Goal: Information Seeking & Learning: Learn about a topic

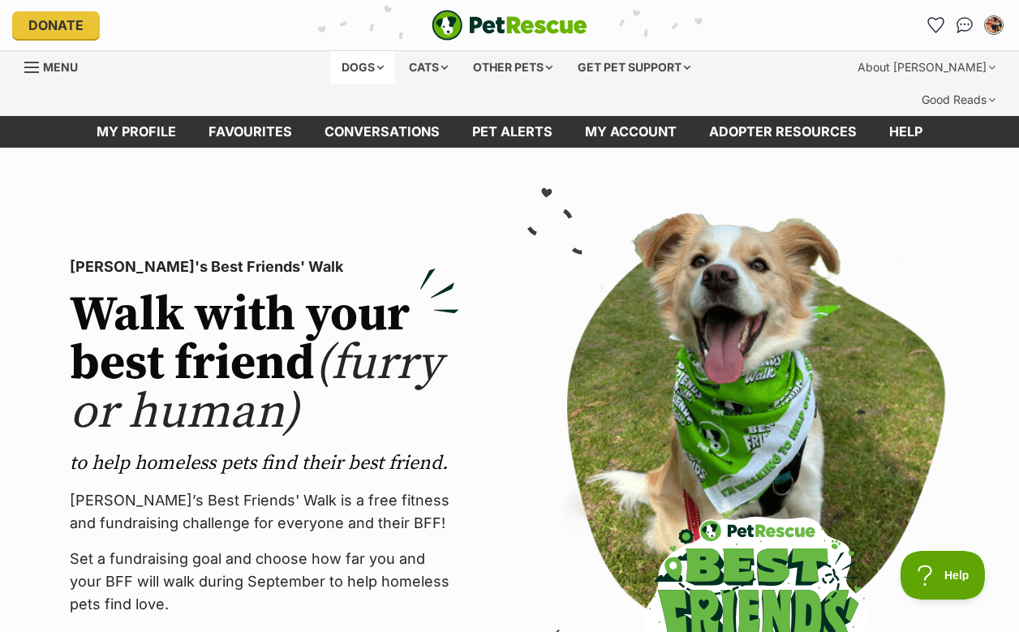
click at [355, 62] on div "Dogs" at bounding box center [362, 67] width 65 height 32
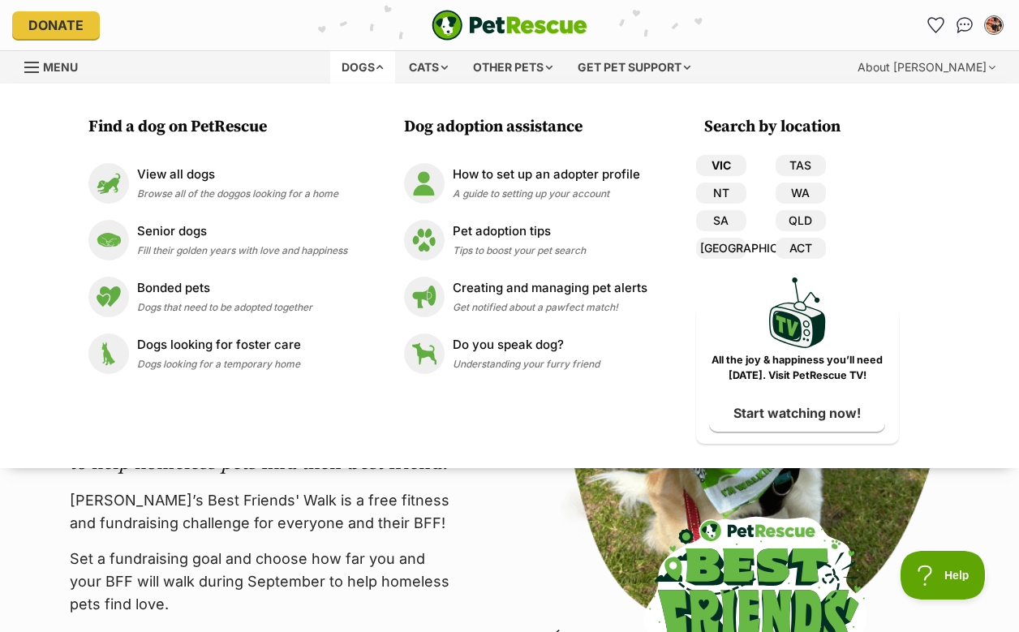
click at [720, 155] on link "VIC" at bounding box center [721, 165] width 50 height 21
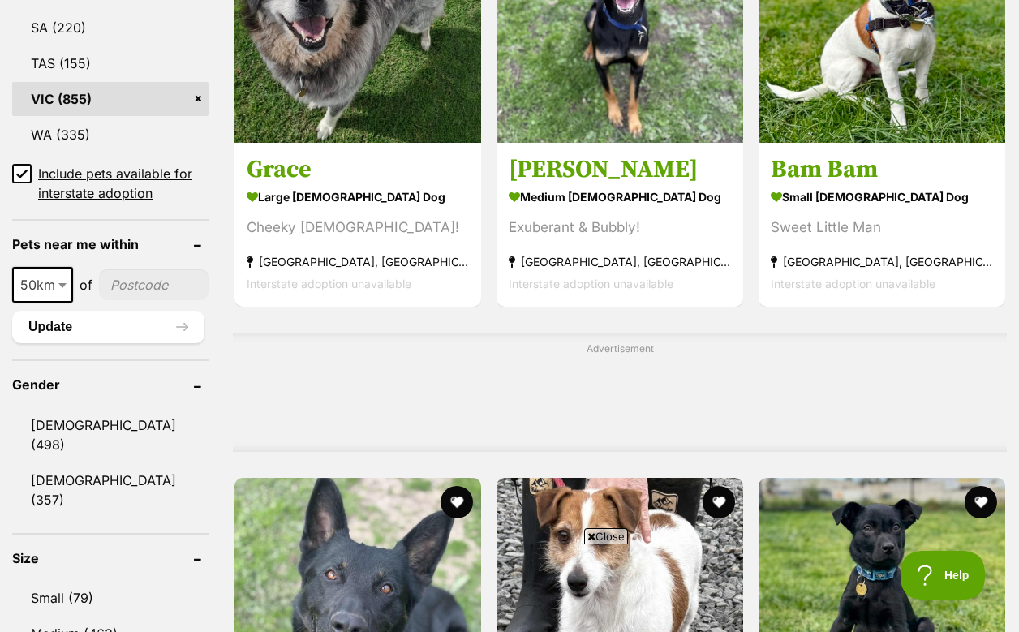
scroll to position [1135, 0]
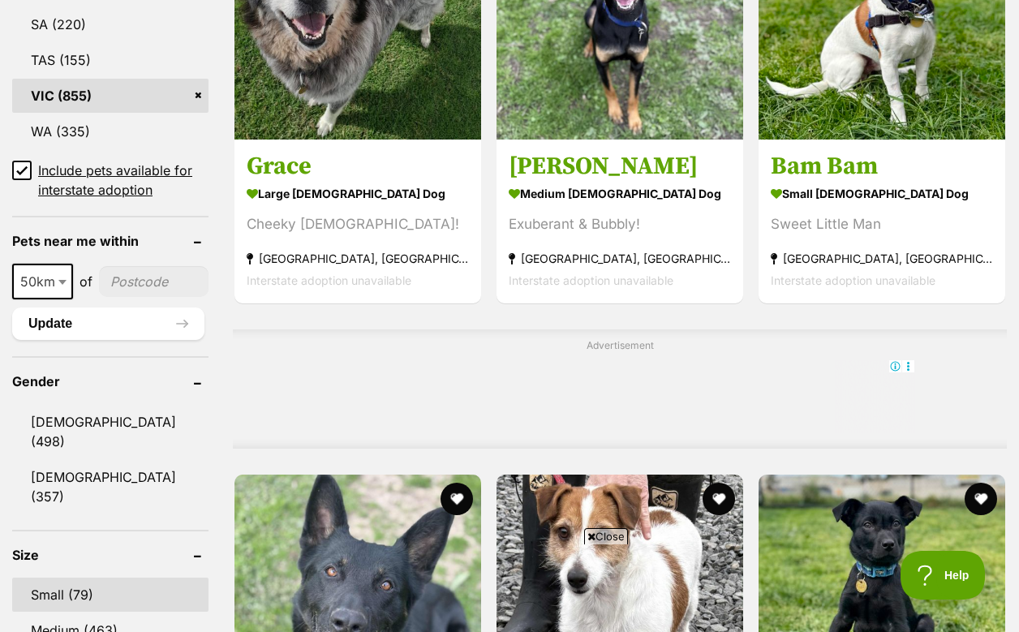
click at [61, 577] on link "Small (79)" at bounding box center [110, 594] width 196 height 34
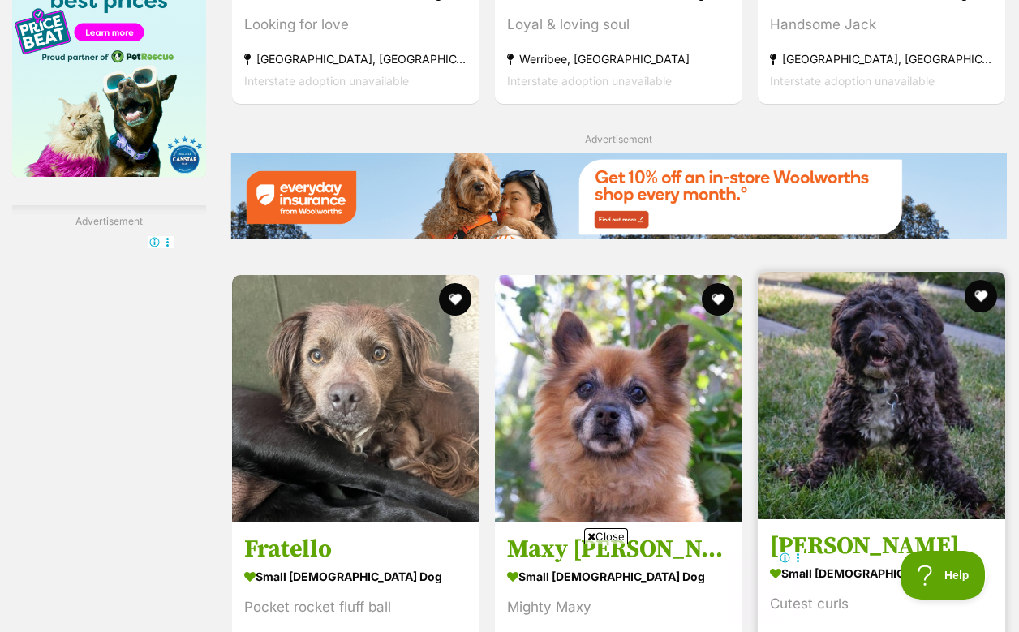
scroll to position [2904, 0]
